Goal: Complete application form: Complete application form

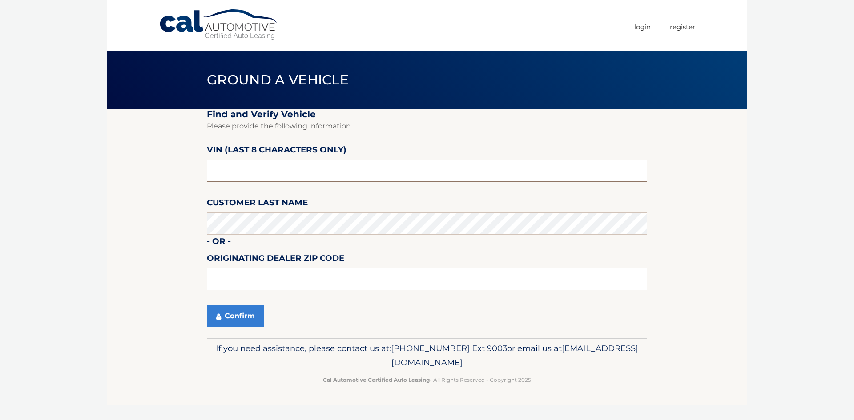
click at [283, 168] on input "text" at bounding box center [427, 171] width 440 height 22
type input "NH036547"
click at [226, 313] on button "Confirm" at bounding box center [235, 316] width 57 height 22
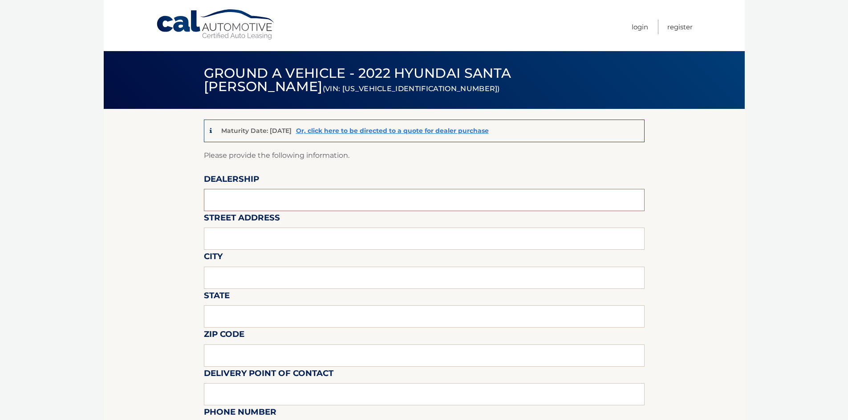
click at [273, 195] on input "text" at bounding box center [424, 200] width 440 height 22
type input "BROWN DAUB HYUNDAI"
type input "3901 HECKTOWN RD"
type input "EASTON"
type input "PA"
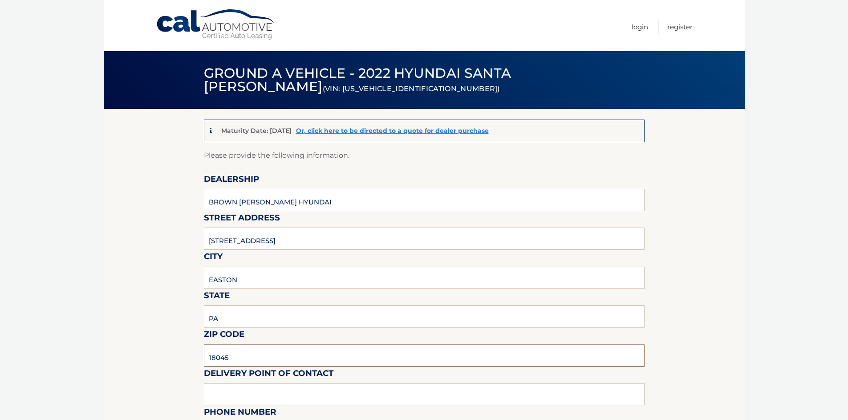
type input "18045"
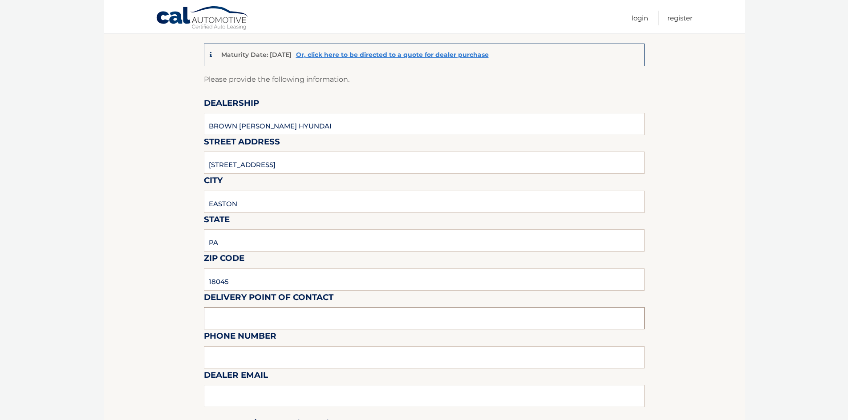
scroll to position [89, 0]
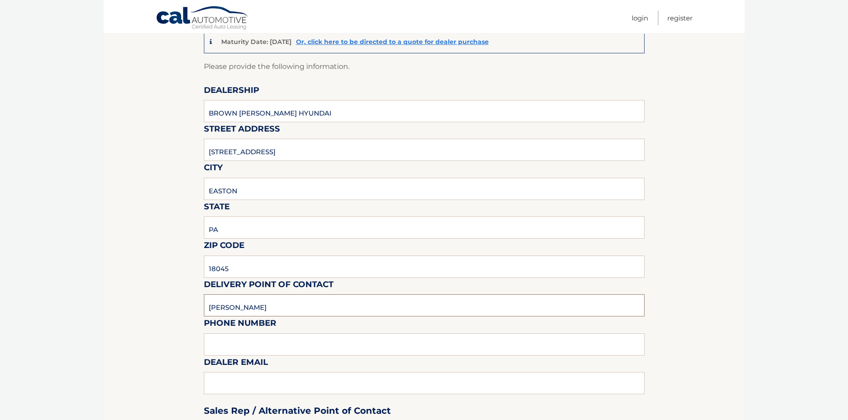
type input "RYAN FRABLE"
type input "6108291008"
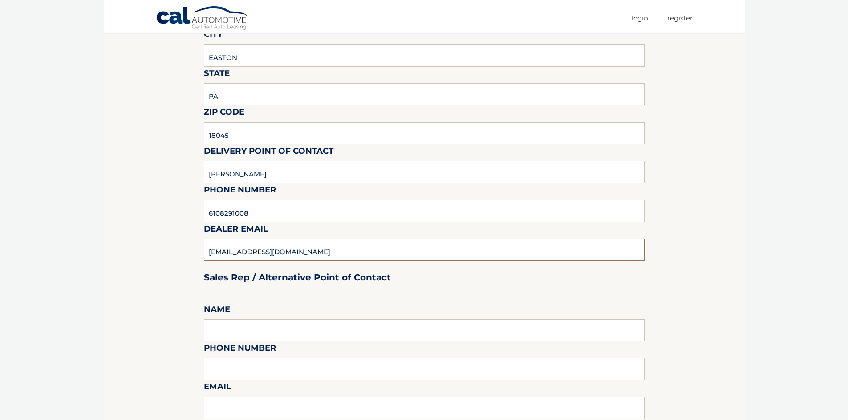
scroll to position [267, 0]
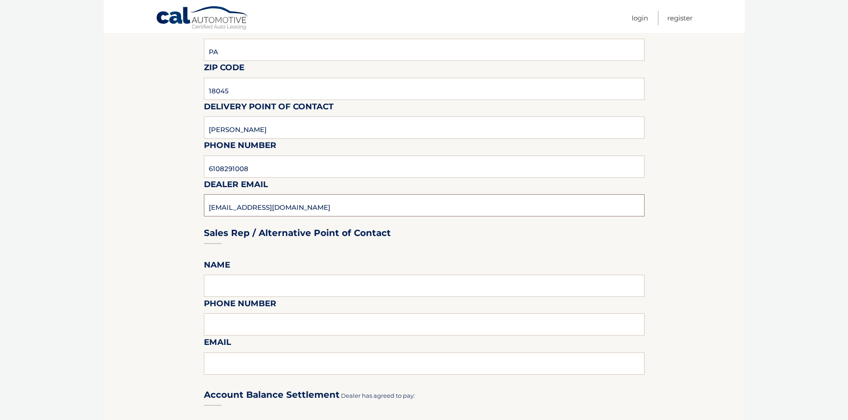
type input "RFRABLE@BROWNDAUB.COM"
click at [262, 281] on input "text" at bounding box center [424, 286] width 440 height 22
type input "IAN MCELROY"
type input "6108291008"
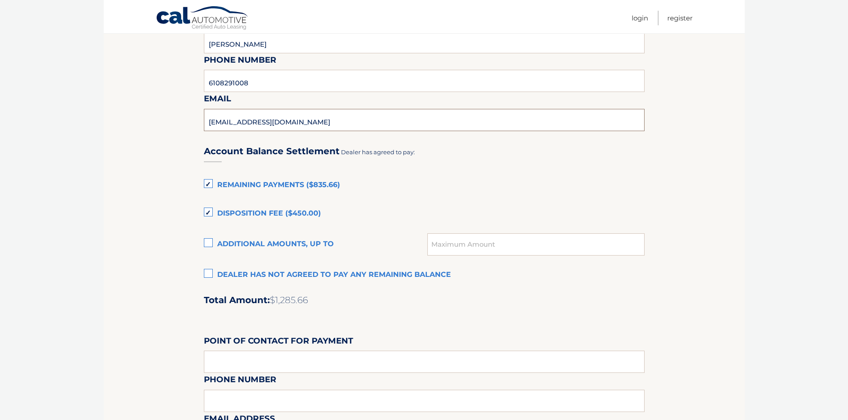
scroll to position [534, 0]
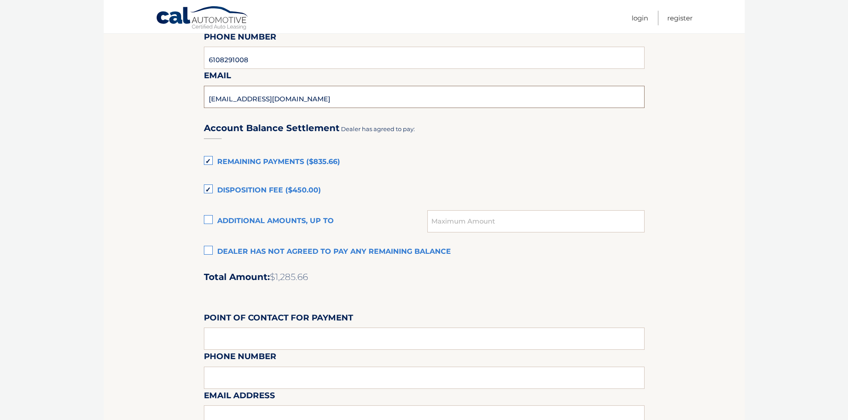
type input "IMCELROY@BROWNDAUB.COM"
click at [208, 158] on label "Remaining Payments ($835.66)" at bounding box center [424, 162] width 440 height 18
click at [0, 0] on input "Remaining Payments ($835.66)" at bounding box center [0, 0] width 0 height 0
click at [207, 191] on label "Disposition Fee ($450.00)" at bounding box center [424, 191] width 440 height 18
click at [0, 0] on input "Disposition Fee ($450.00)" at bounding box center [0, 0] width 0 height 0
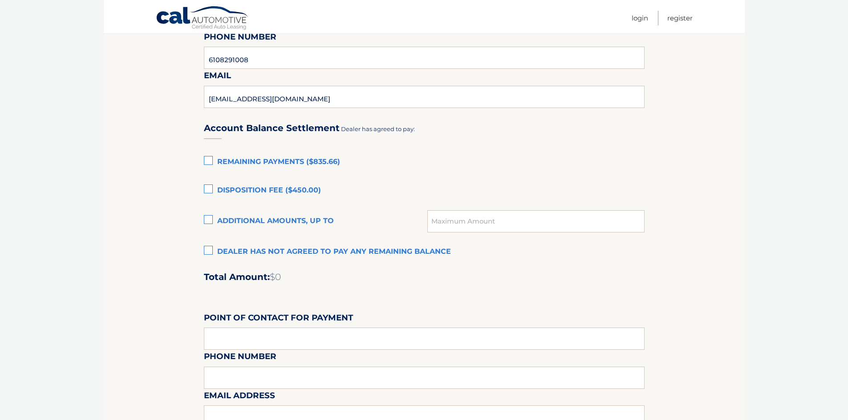
click at [565, 308] on div "Account Balance Settlement Dealer has agreed to pay: Remaining Payments ($835.6…" at bounding box center [424, 309] width 440 height 395
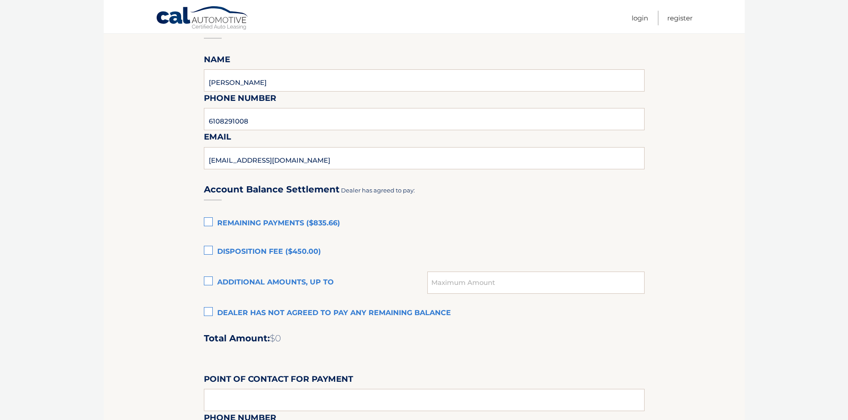
scroll to position [489, 0]
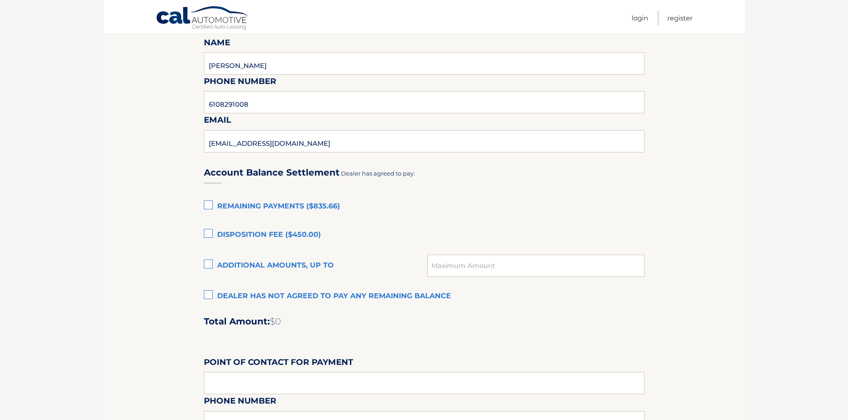
drag, startPoint x: 766, startPoint y: 218, endPoint x: 781, endPoint y: 203, distance: 20.8
click at [206, 295] on label "Dealer has not agreed to pay any remaining balance" at bounding box center [424, 297] width 440 height 18
click at [0, 0] on input "Dealer has not agreed to pay any remaining balance" at bounding box center [0, 0] width 0 height 0
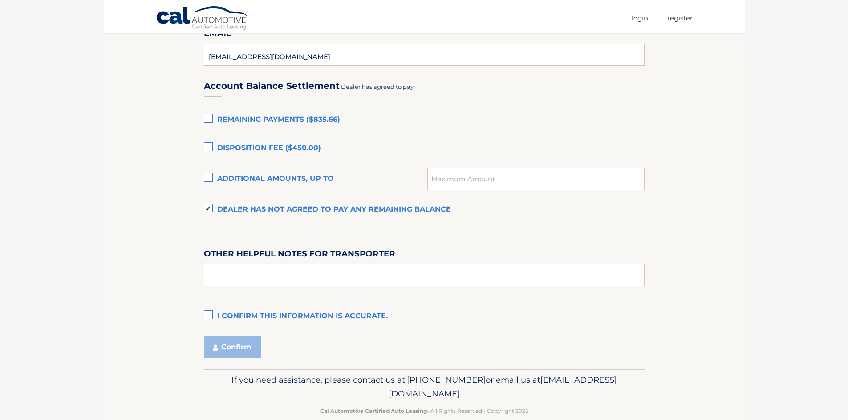
scroll to position [578, 0]
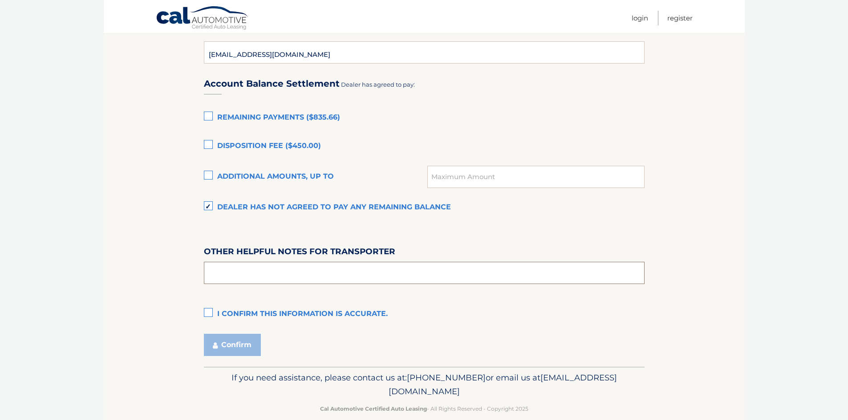
click at [307, 280] on input "text" at bounding box center [424, 273] width 440 height 22
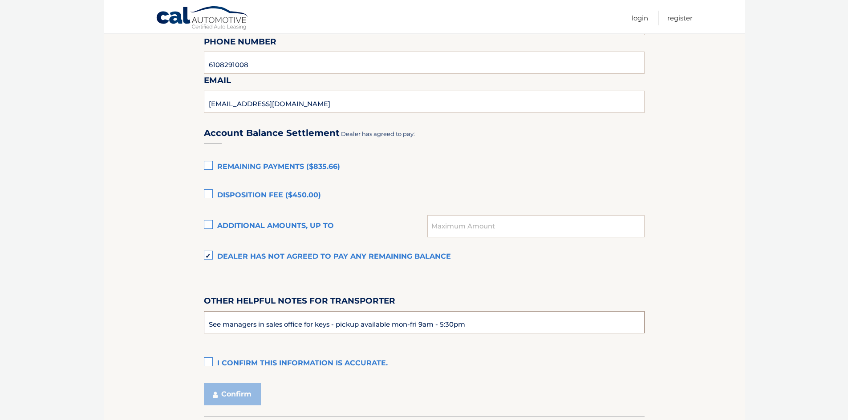
scroll to position [400, 0]
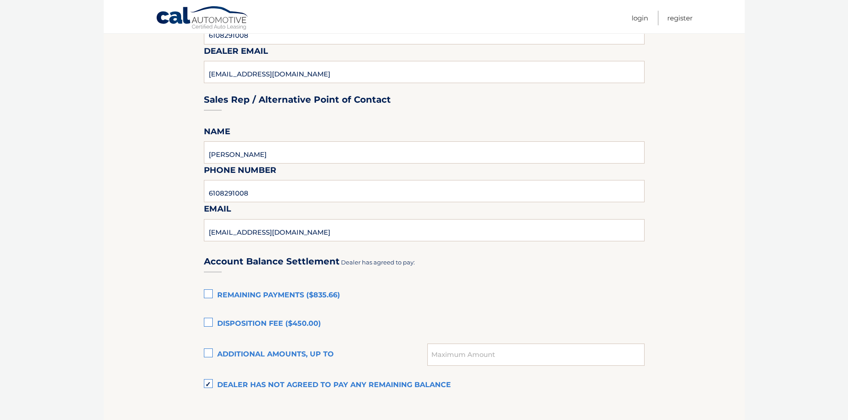
type input "See managers in sales office for keys - pickup available mon-fri 9am - 5:30pm"
drag, startPoint x: 694, startPoint y: 231, endPoint x: 729, endPoint y: 291, distance: 69.1
click at [717, 304] on section "Maturity Date: 11/19/2025 Or, click here to be directed to a quote for dealer p…" at bounding box center [424, 127] width 641 height 836
drag, startPoint x: 745, startPoint y: 253, endPoint x: 750, endPoint y: 202, distance: 51.0
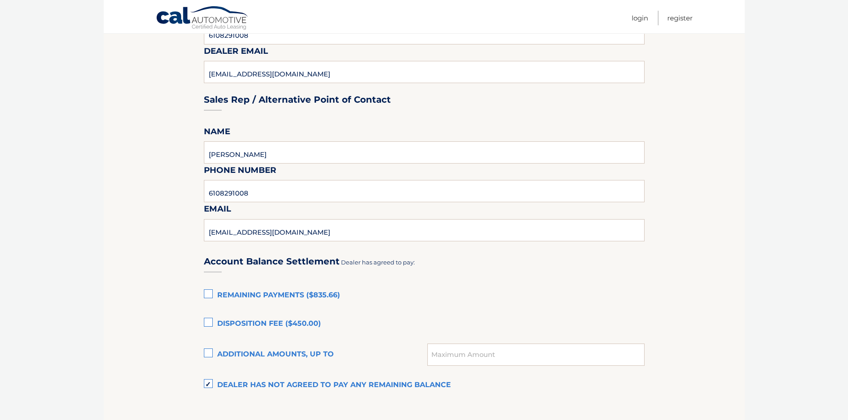
drag, startPoint x: 745, startPoint y: 168, endPoint x: 745, endPoint y: 162, distance: 6.2
drag, startPoint x: 745, startPoint y: 162, endPoint x: 744, endPoint y: 154, distance: 8.1
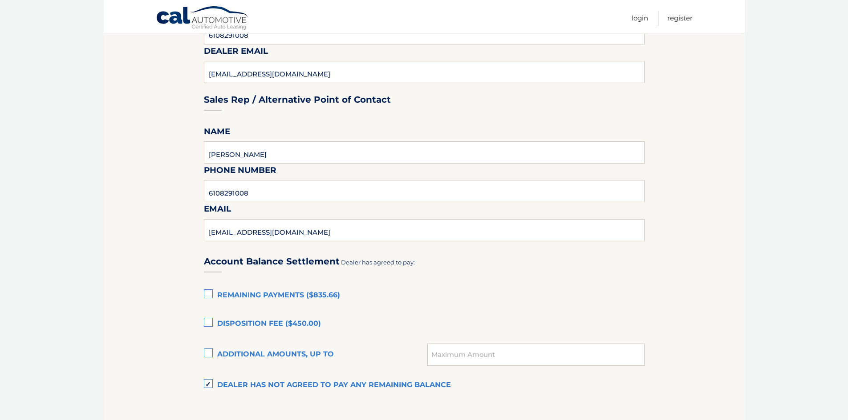
drag, startPoint x: 745, startPoint y: 174, endPoint x: 745, endPoint y: 169, distance: 5.8
drag, startPoint x: 744, startPoint y: 183, endPoint x: 744, endPoint y: 178, distance: 4.9
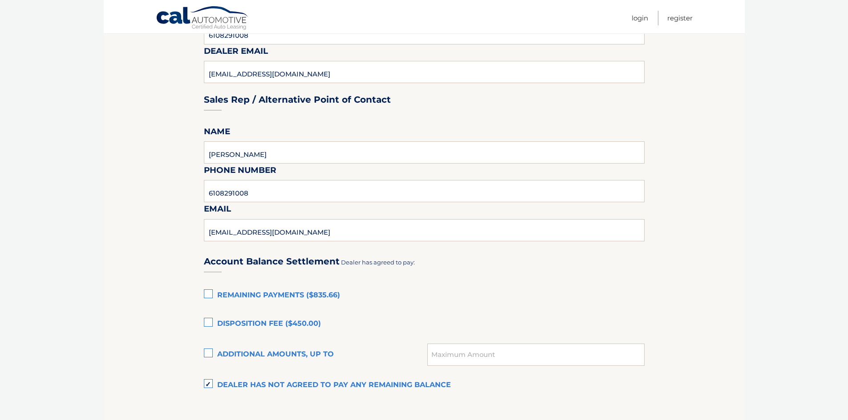
drag, startPoint x: 745, startPoint y: 178, endPoint x: 743, endPoint y: 168, distance: 9.9
click at [743, 168] on section "Maturity Date: 11/19/2025 Or, click here to be directed to a quote for dealer p…" at bounding box center [424, 127] width 641 height 836
drag, startPoint x: 743, startPoint y: 168, endPoint x: 744, endPoint y: 164, distance: 4.5
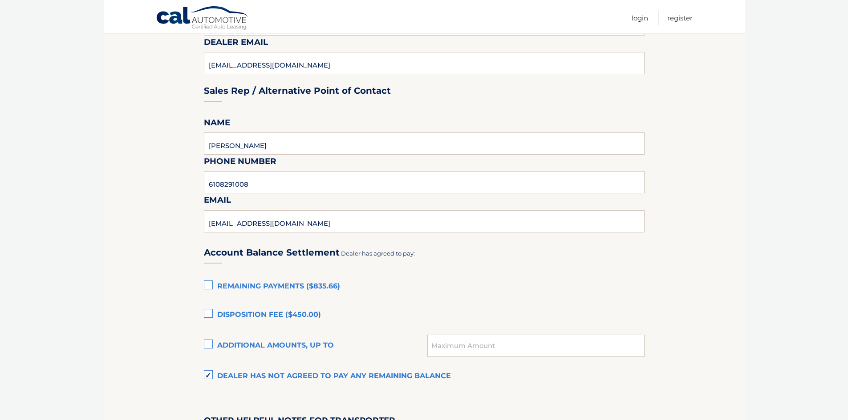
scroll to position [489, 0]
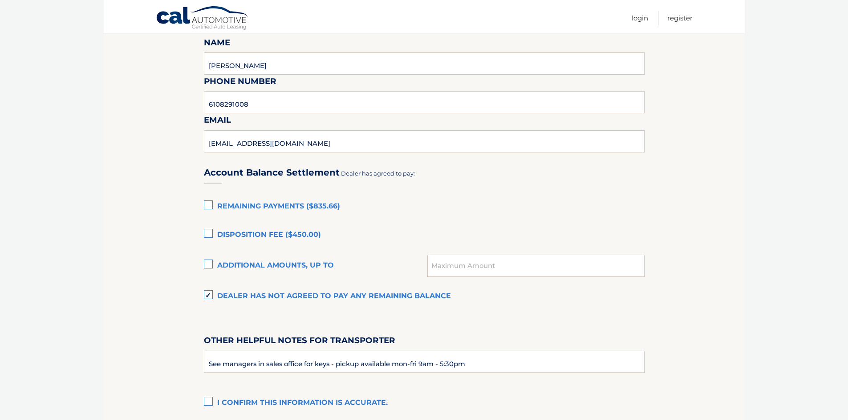
drag, startPoint x: 713, startPoint y: 184, endPoint x: 718, endPoint y: 147, distance: 36.8
click at [718, 147] on section "Maturity Date: 11/19/2025 Or, click here to be directed to a quote for dealer p…" at bounding box center [424, 38] width 641 height 836
